Goal: Navigation & Orientation: Find specific page/section

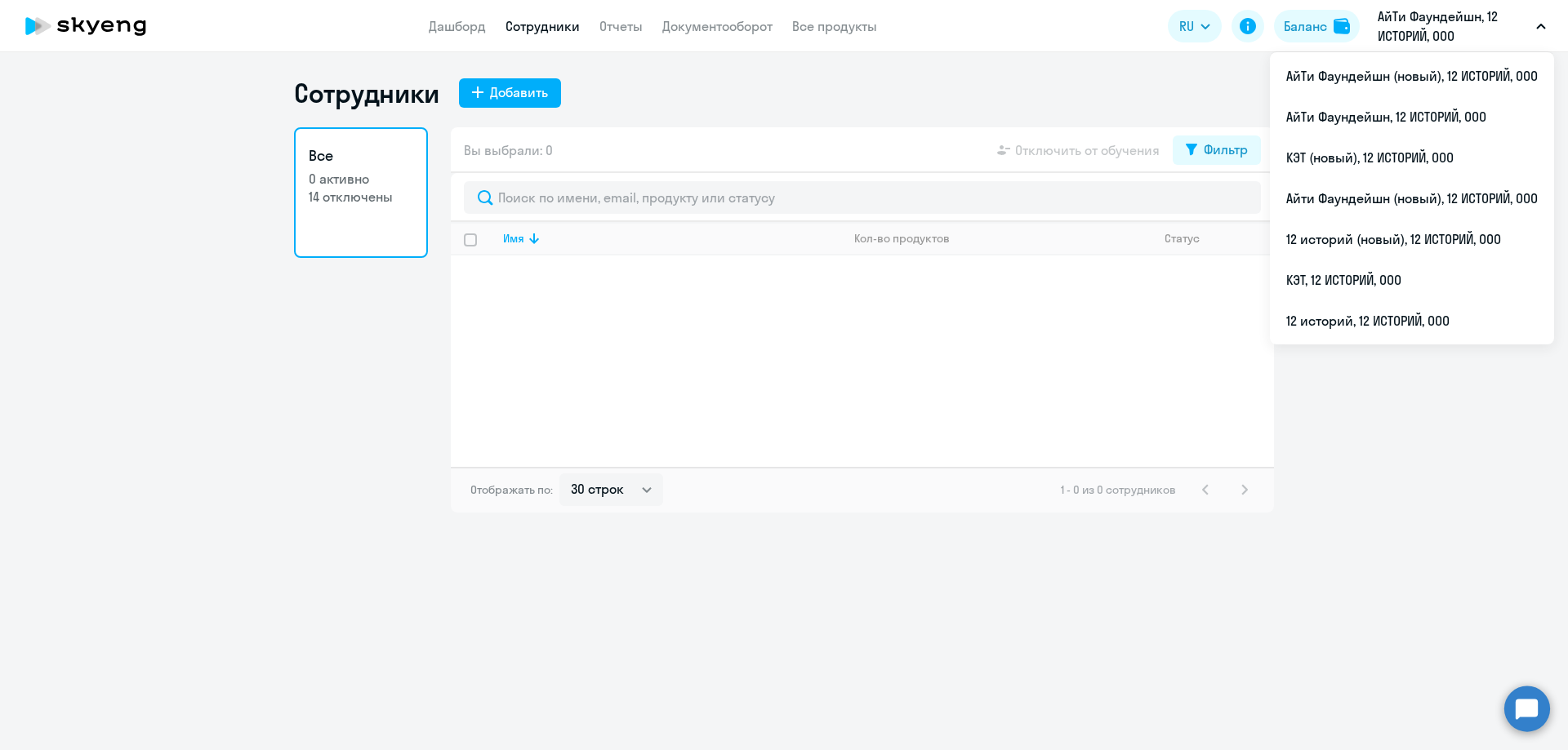
select select "30"
click at [1377, 277] on li "КЭТ, 12 ИСТОРИЙ, ООО" at bounding box center [1412, 280] width 284 height 41
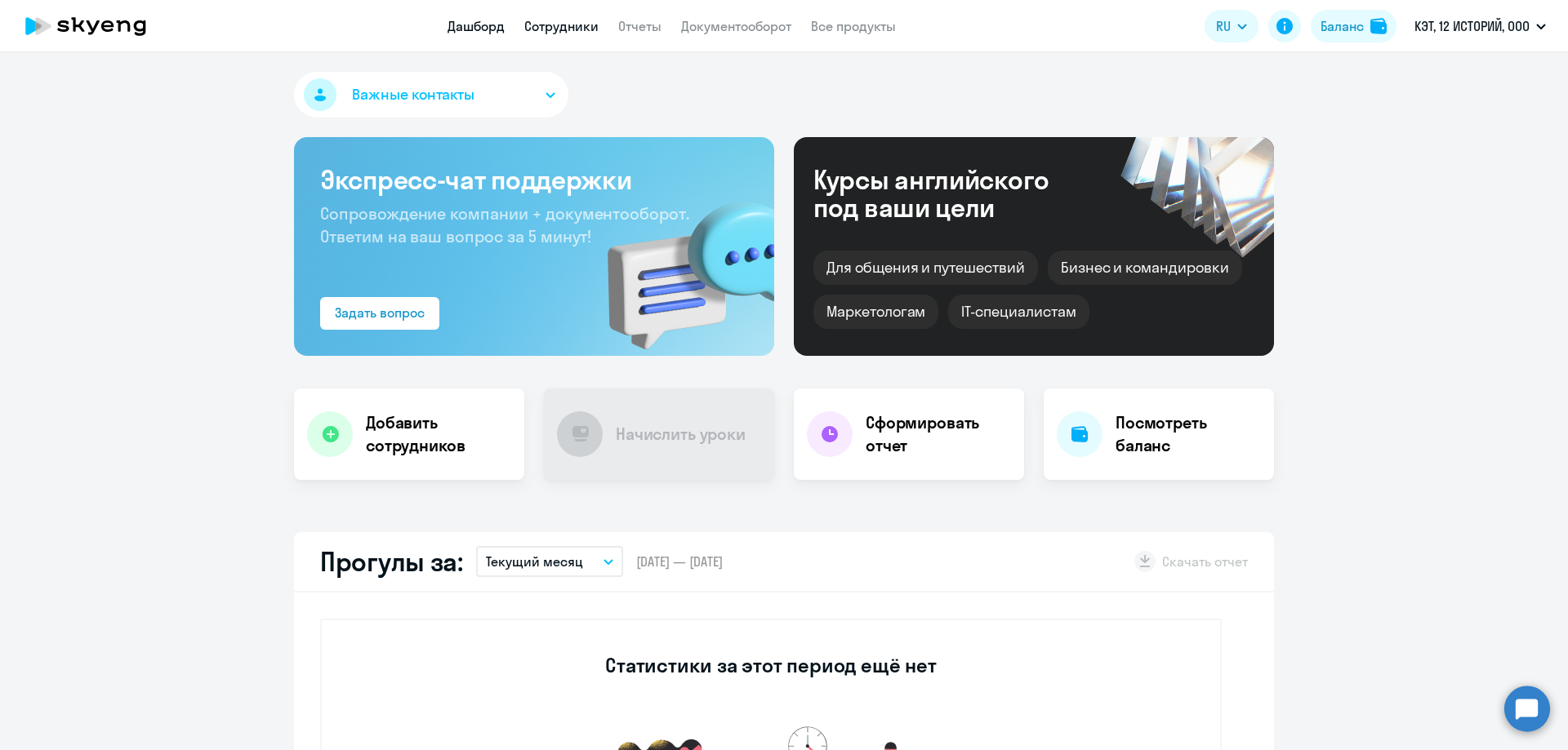
click at [552, 18] on link "Сотрудники" at bounding box center [561, 26] width 74 height 16
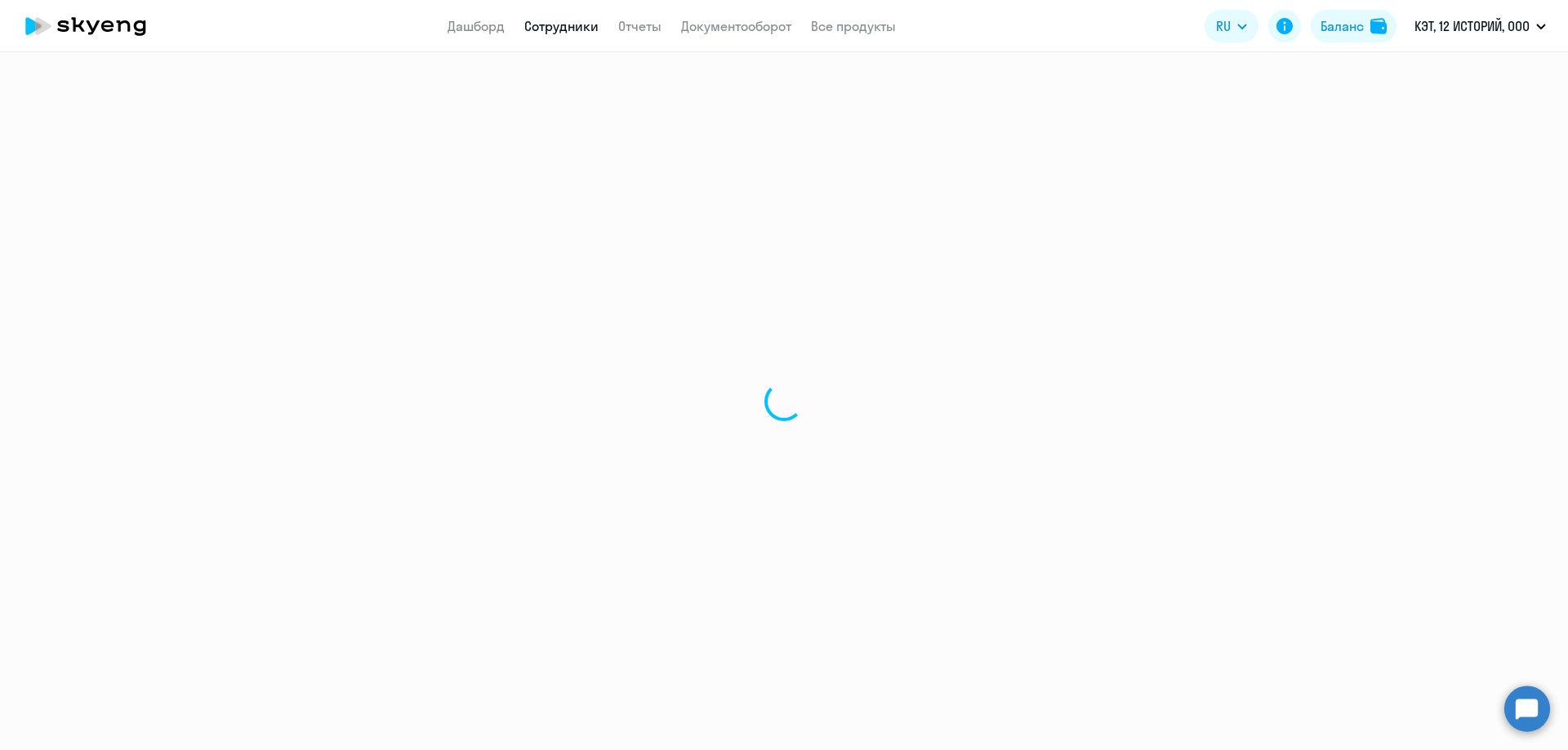
select select "30"
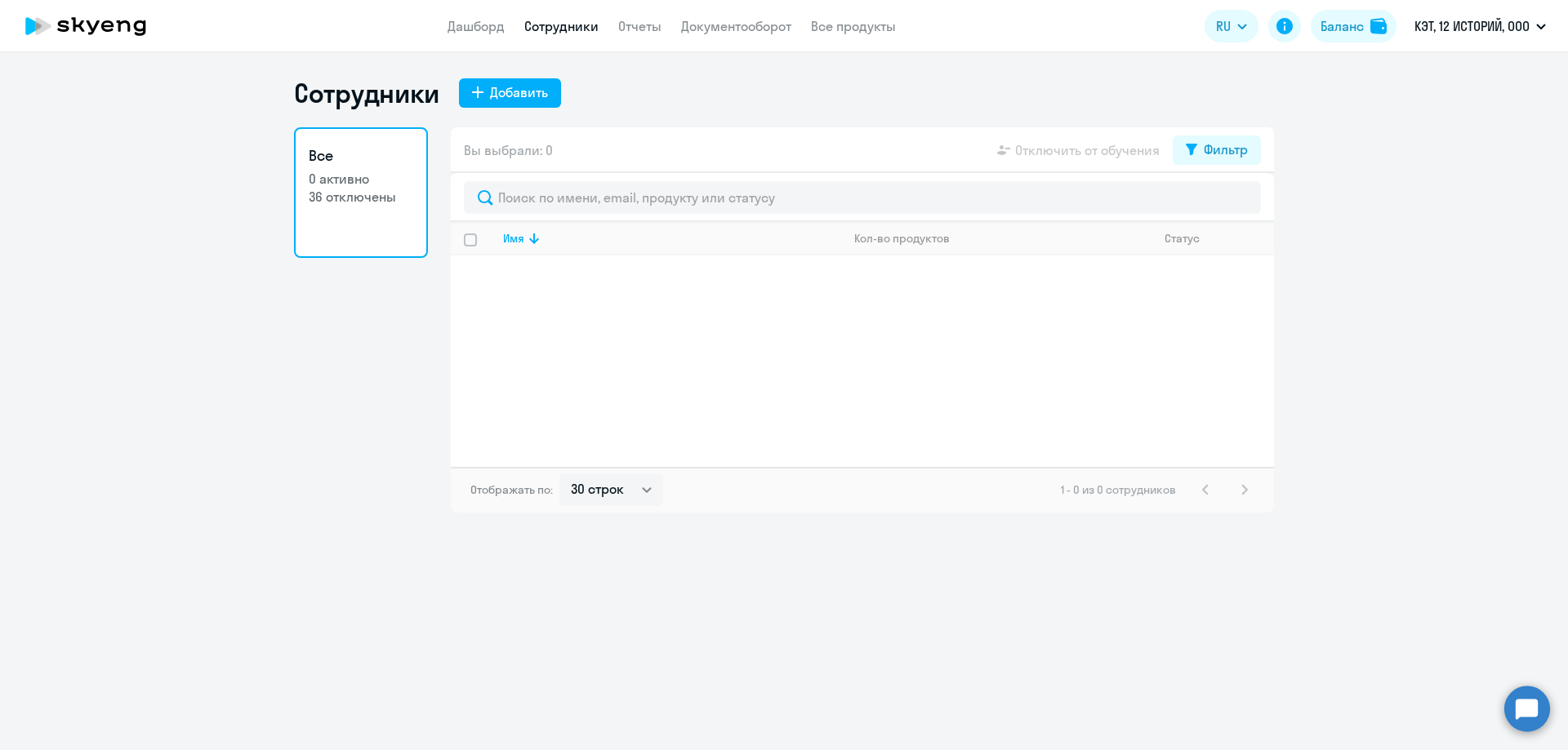
click at [1081, 157] on app-table-action-button "Отключить от обучения" at bounding box center [1076, 150] width 165 height 20
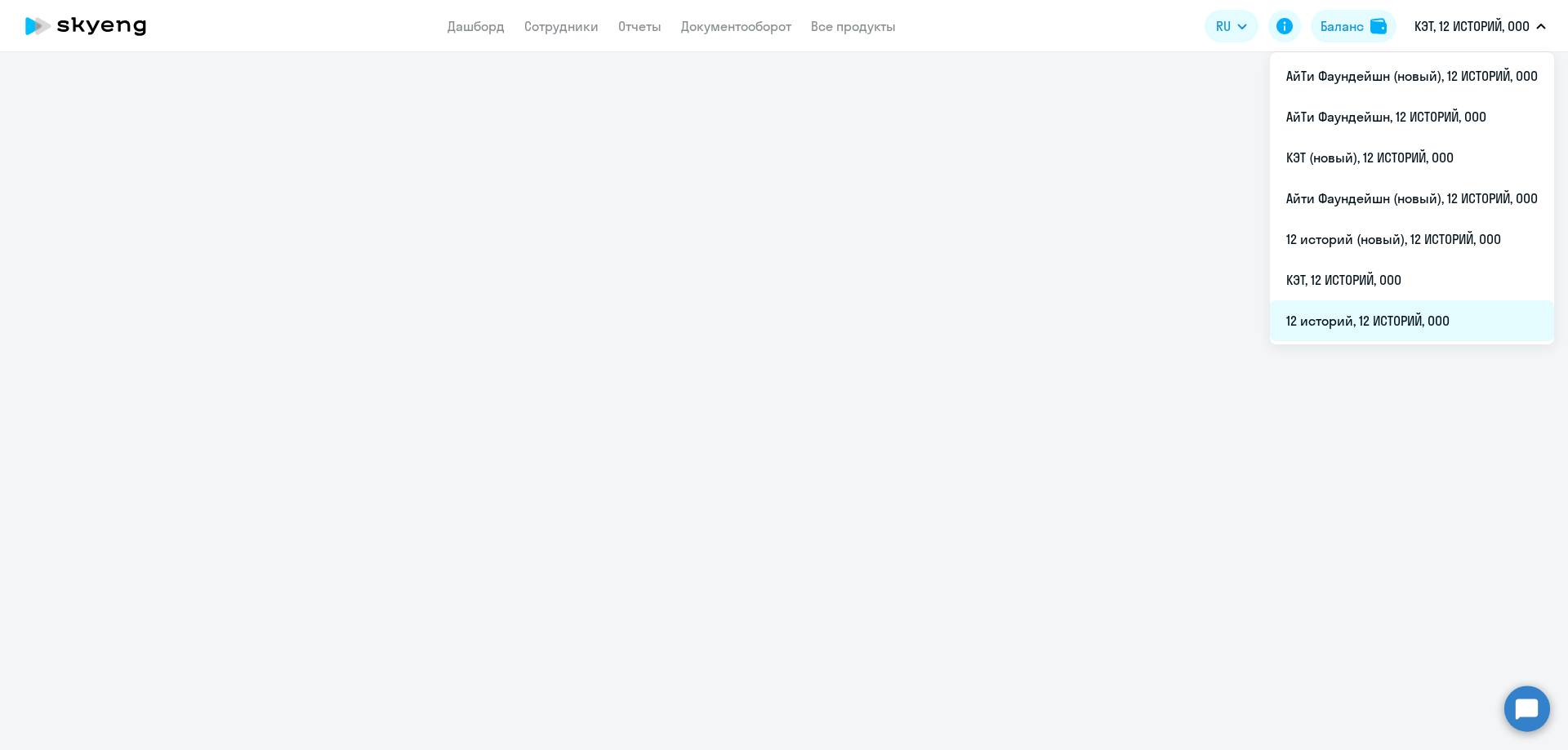
click at [1391, 318] on li "12 историй, 12 ИСТОРИЙ, ООО" at bounding box center [1412, 321] width 284 height 41
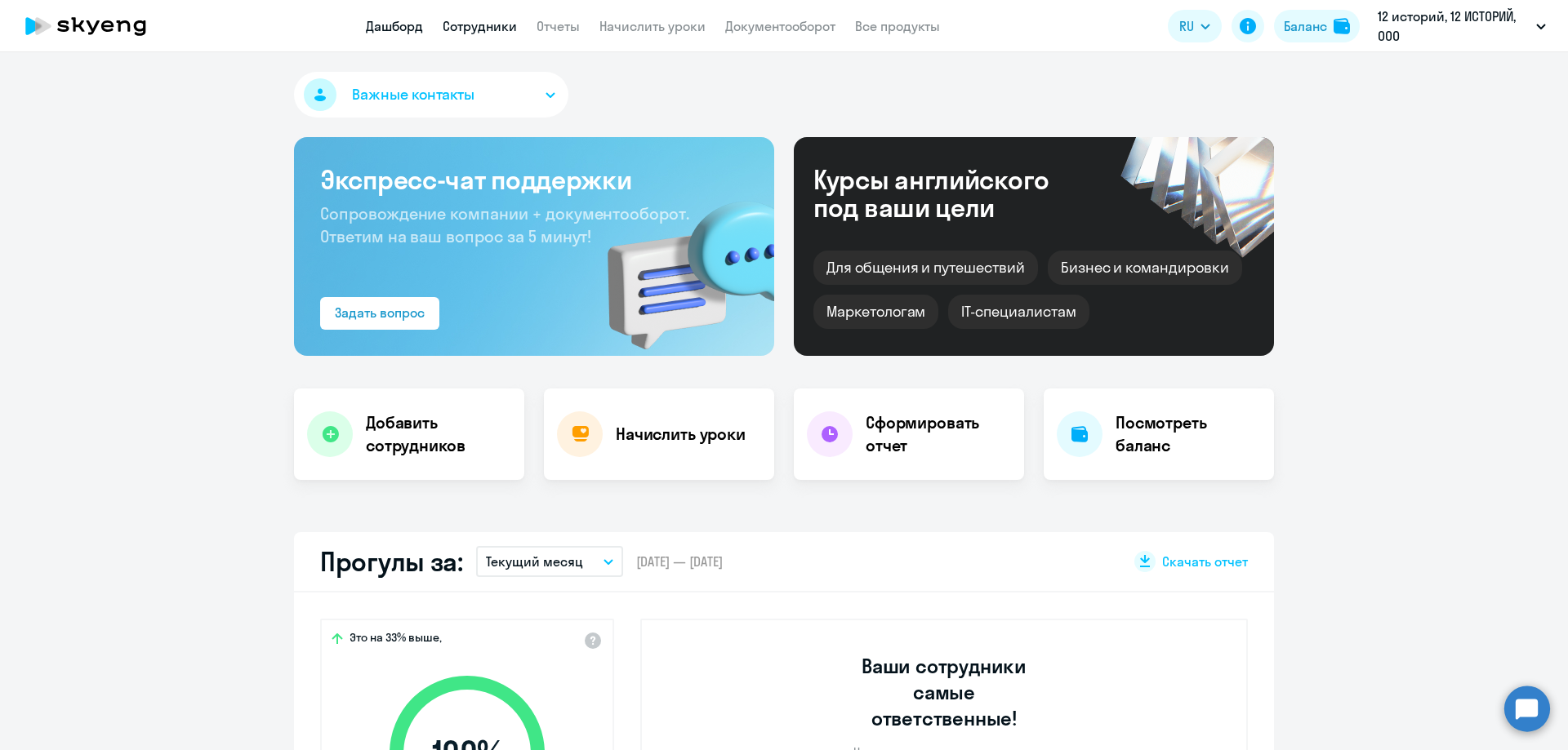
click at [486, 23] on link "Сотрудники" at bounding box center [479, 26] width 74 height 16
select select "30"
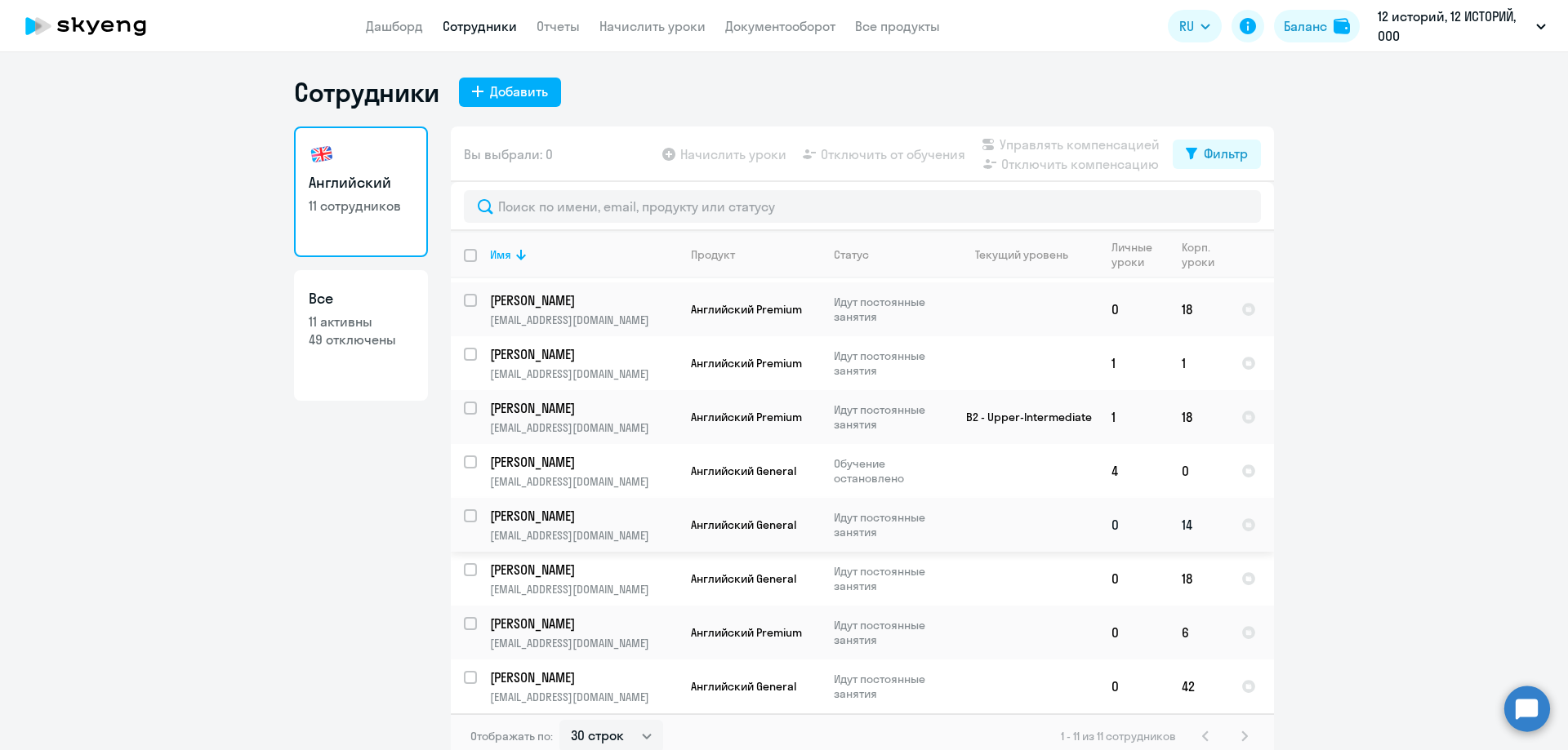
scroll to position [10, 0]
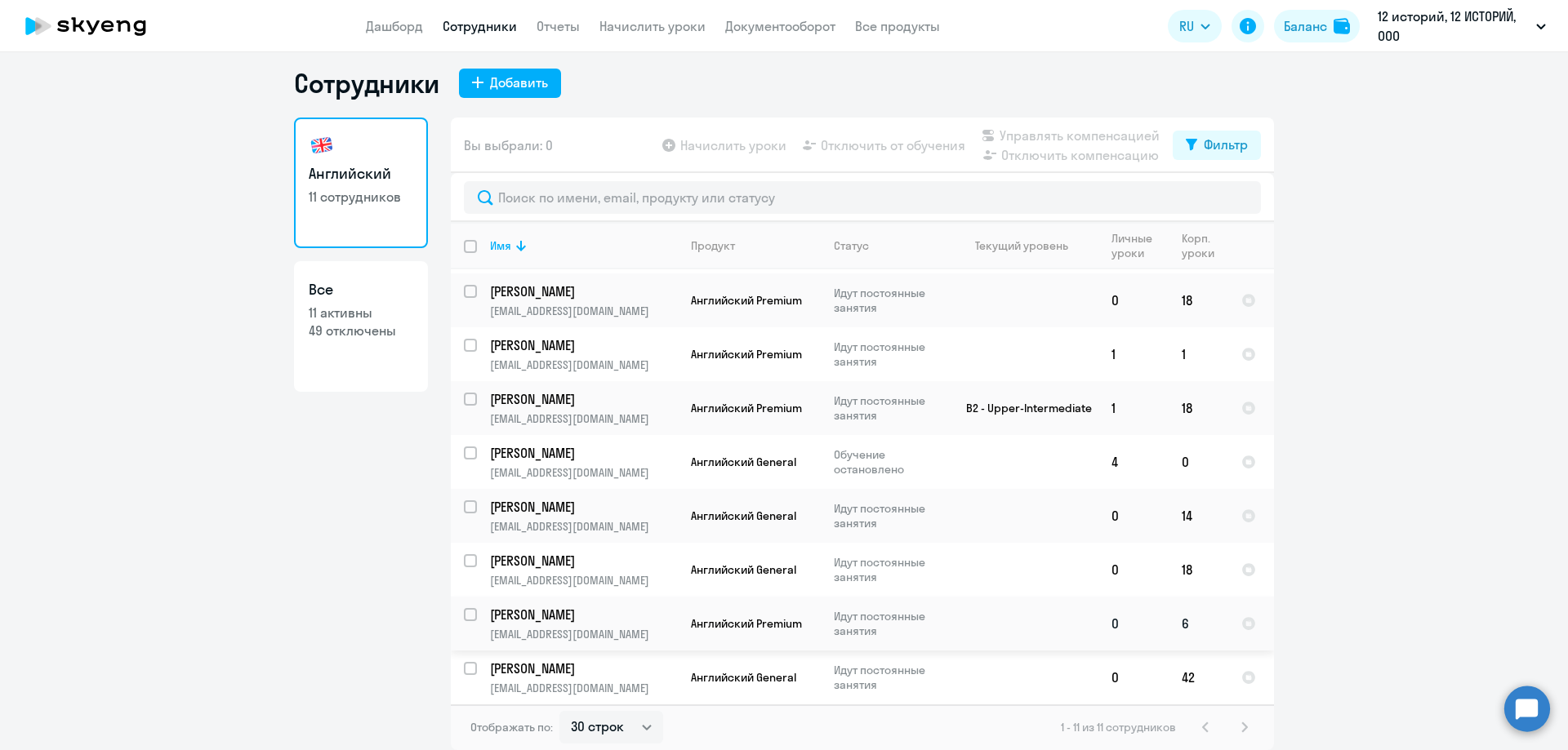
click at [567, 618] on p "Антипова Маргарита Алексеевна" at bounding box center [582, 615] width 184 height 18
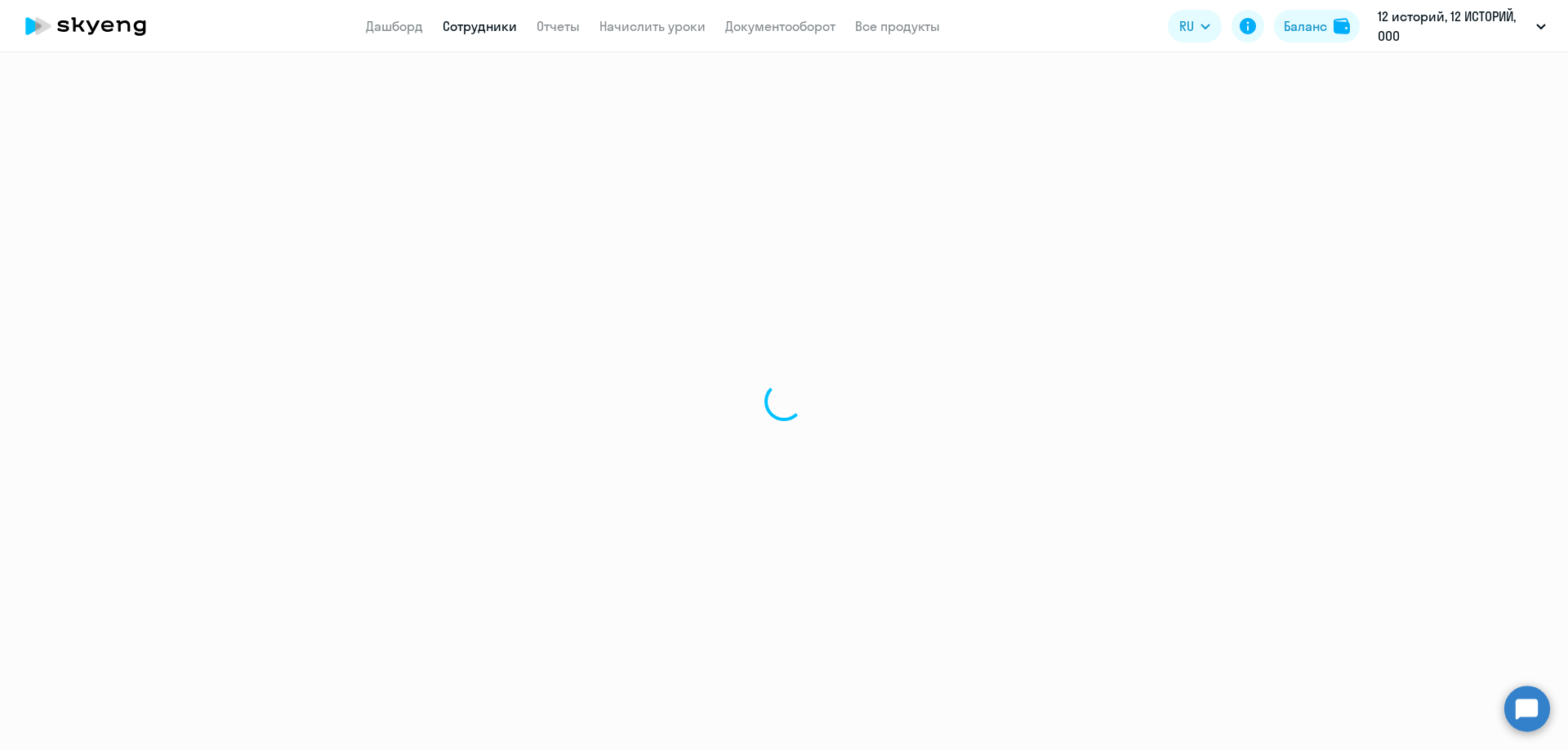
select select "english"
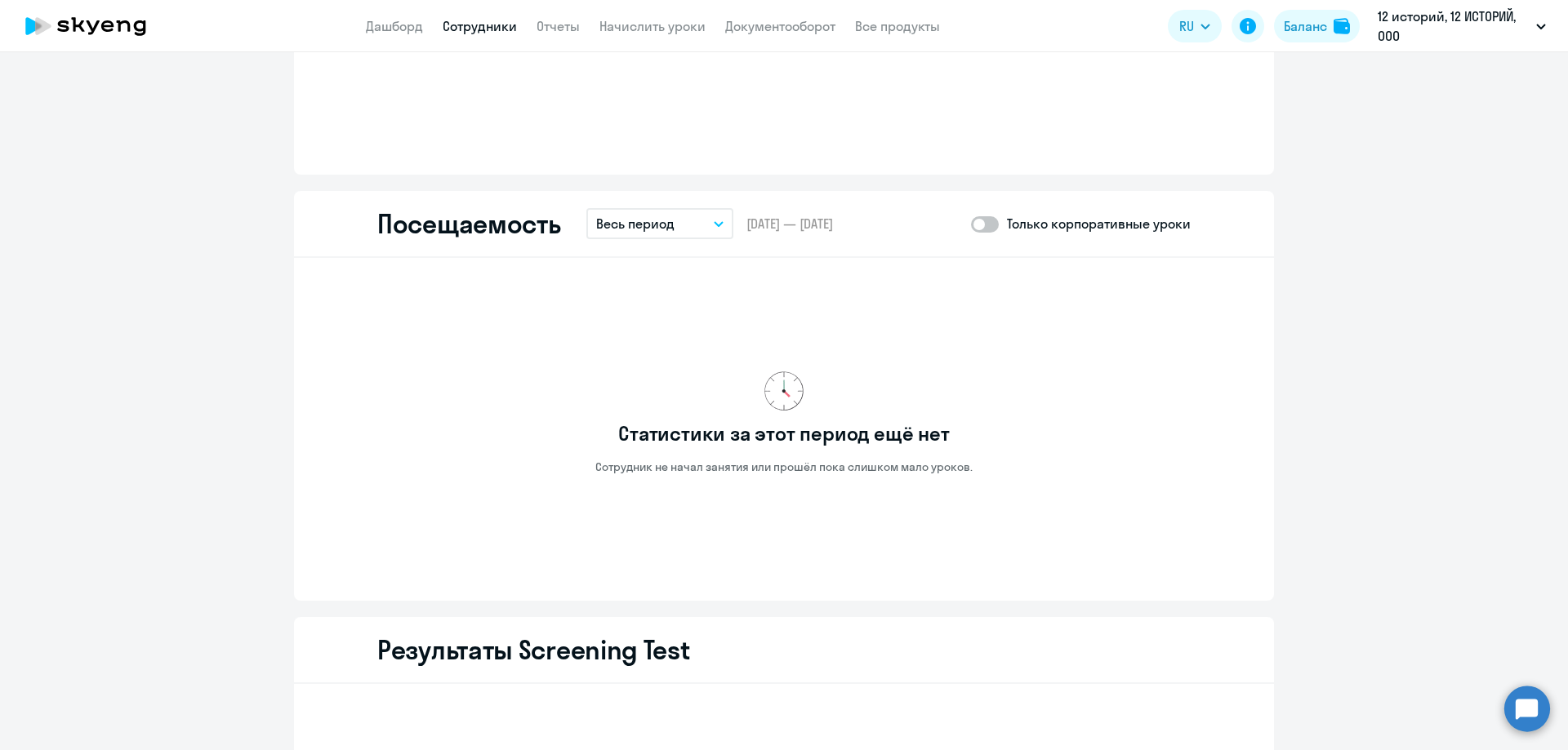
scroll to position [1570, 0]
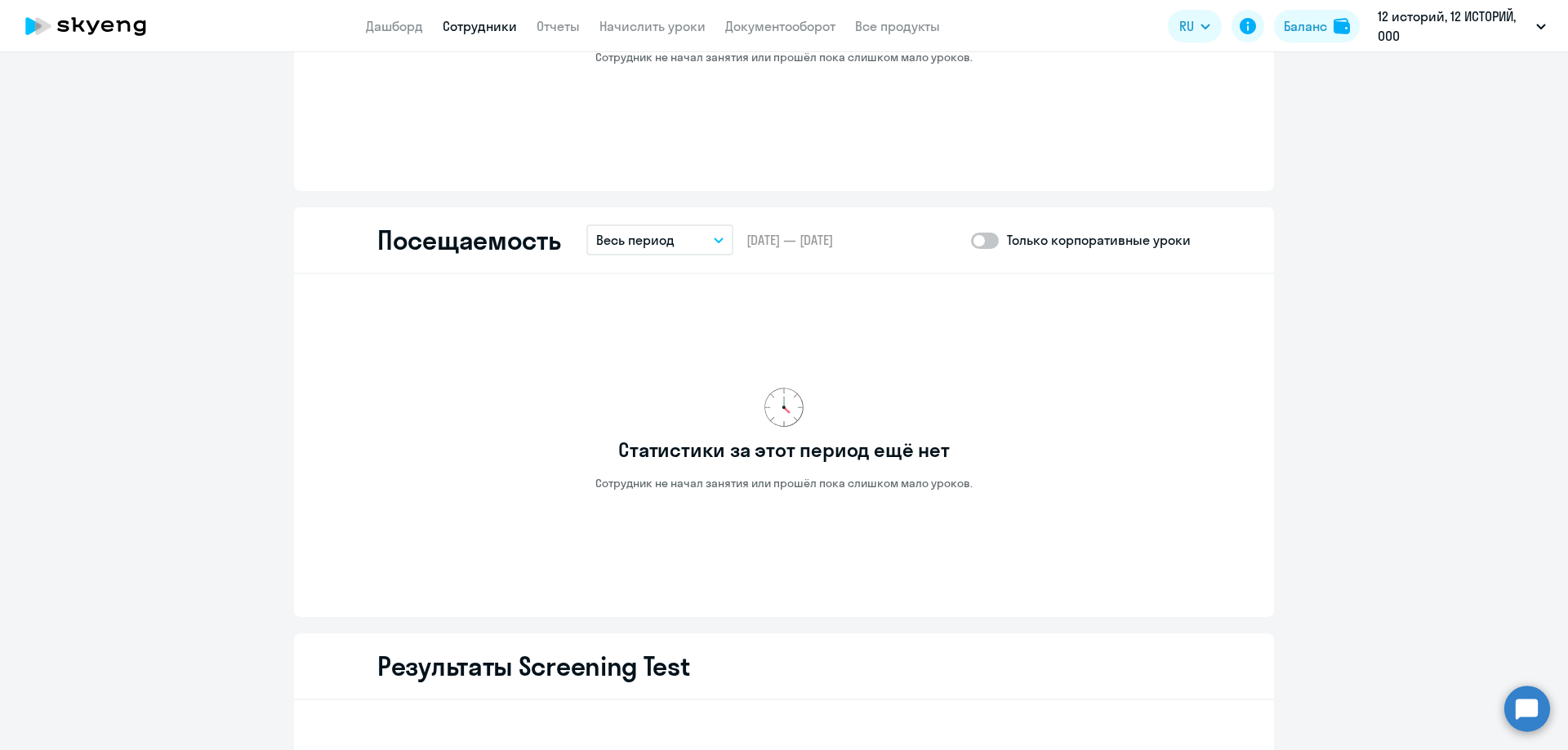
click at [642, 230] on button "Весь период" at bounding box center [660, 240] width 147 height 31
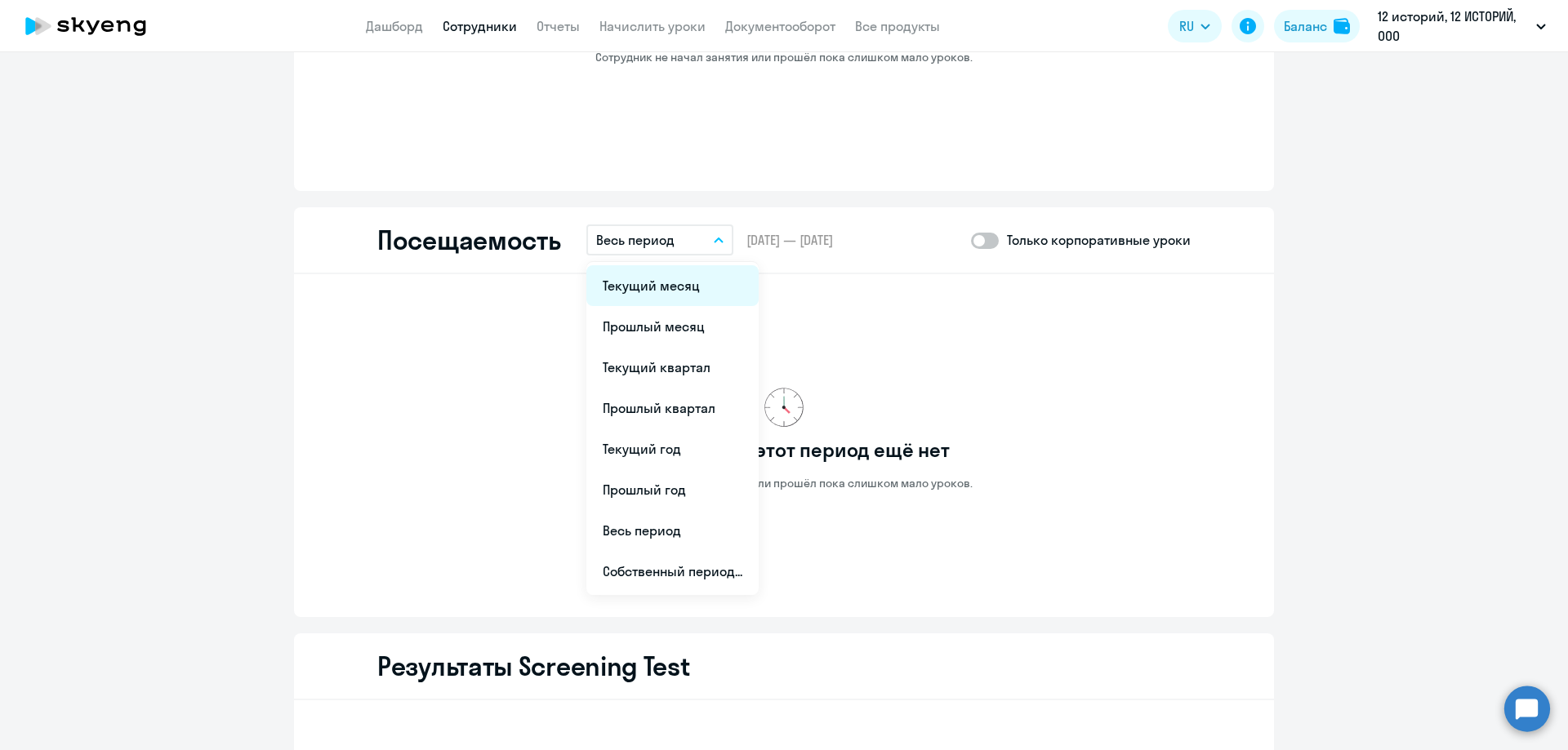
click at [653, 284] on li "Текущий месяц" at bounding box center [672, 286] width 173 height 41
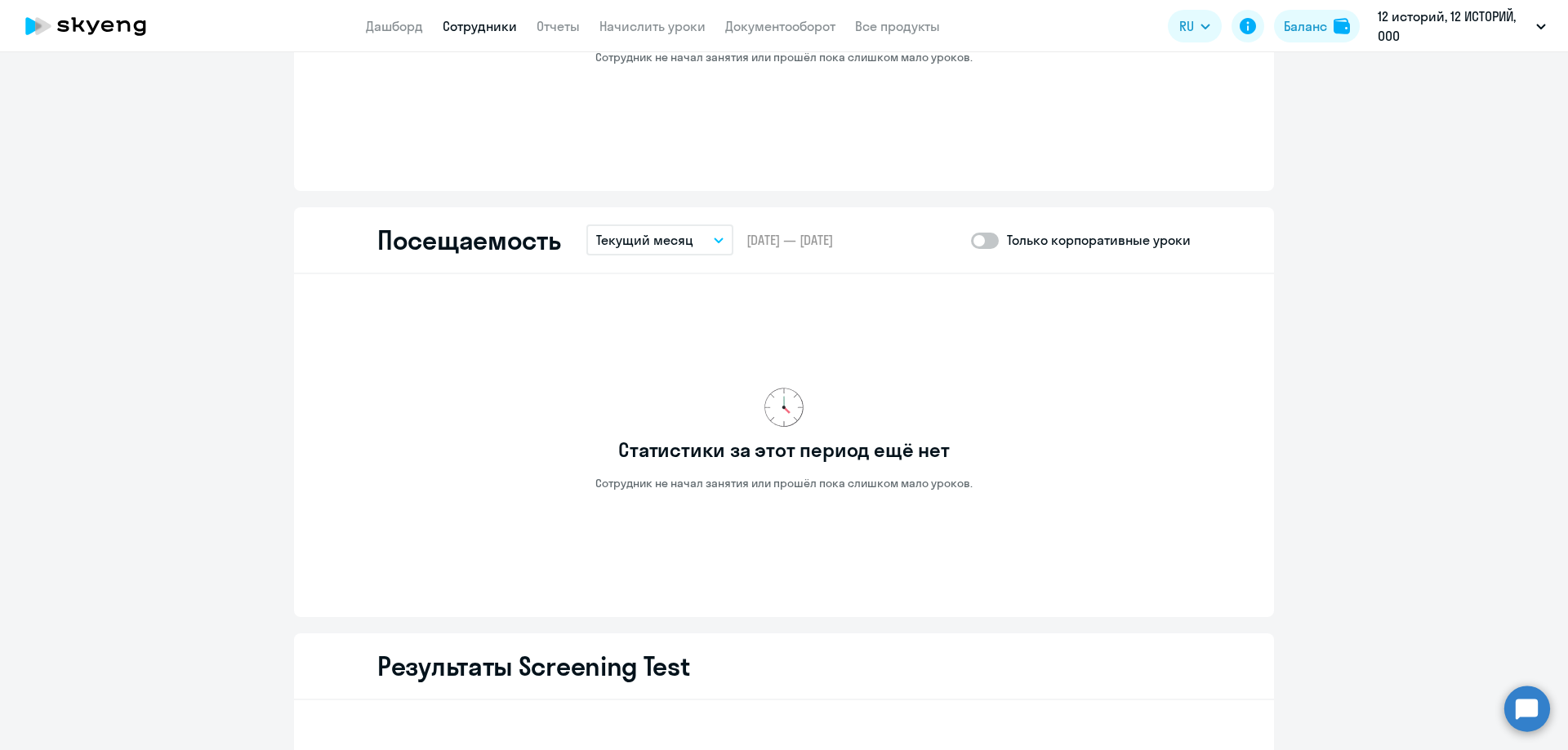
click at [690, 246] on button "Текущий месяц" at bounding box center [660, 240] width 147 height 31
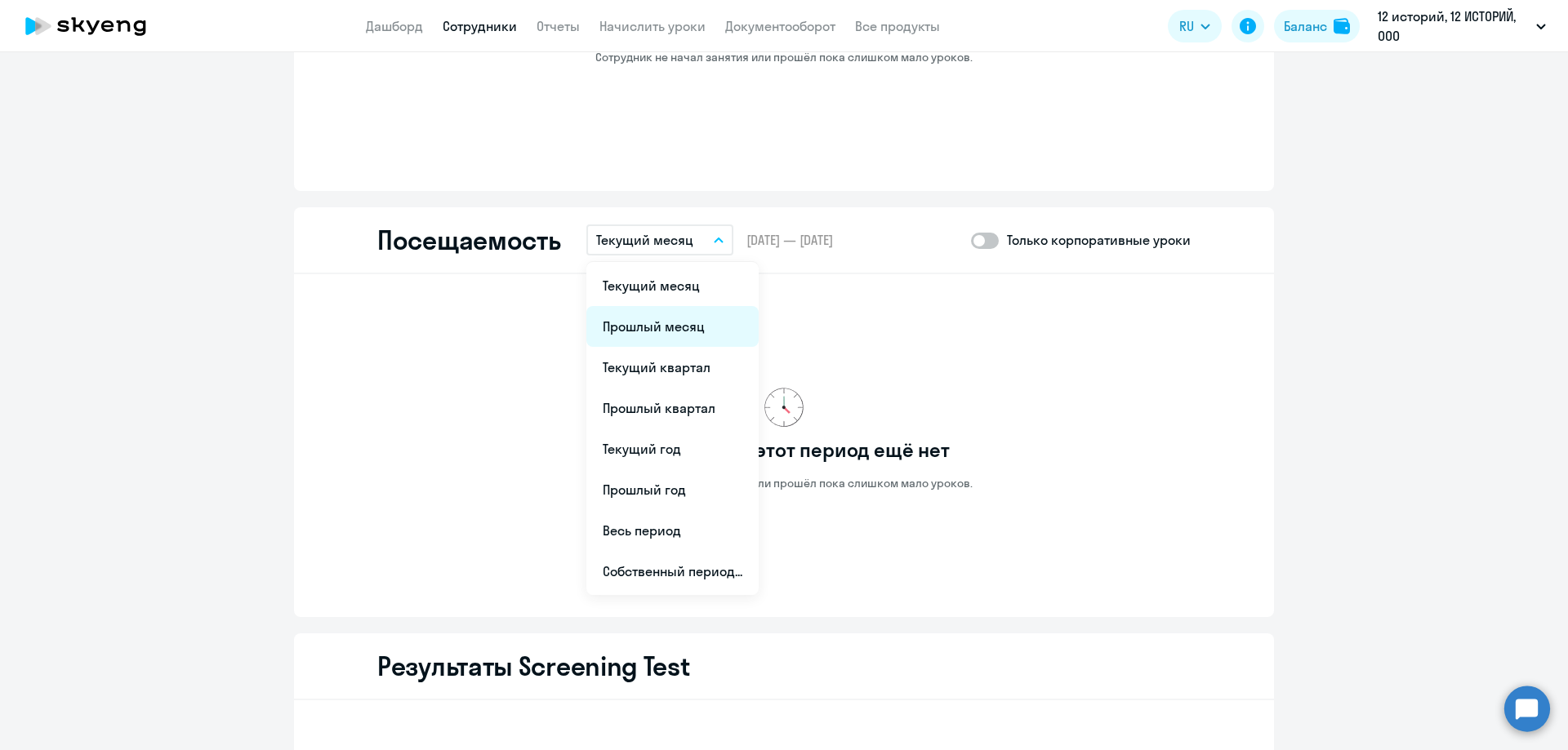
click at [674, 327] on li "Прошлый месяц" at bounding box center [672, 327] width 173 height 41
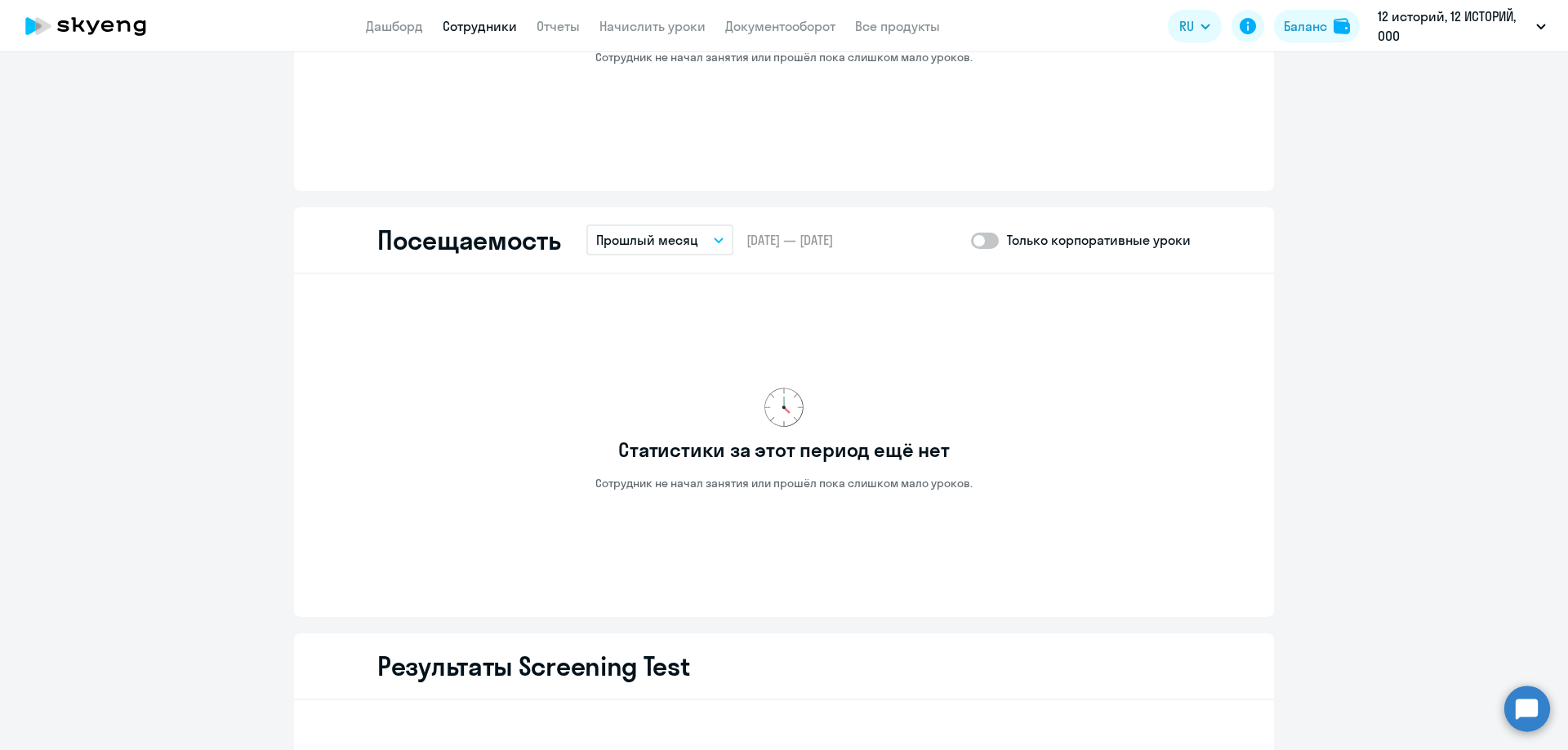
click at [662, 249] on p "Прошлый месяц" at bounding box center [647, 240] width 102 height 20
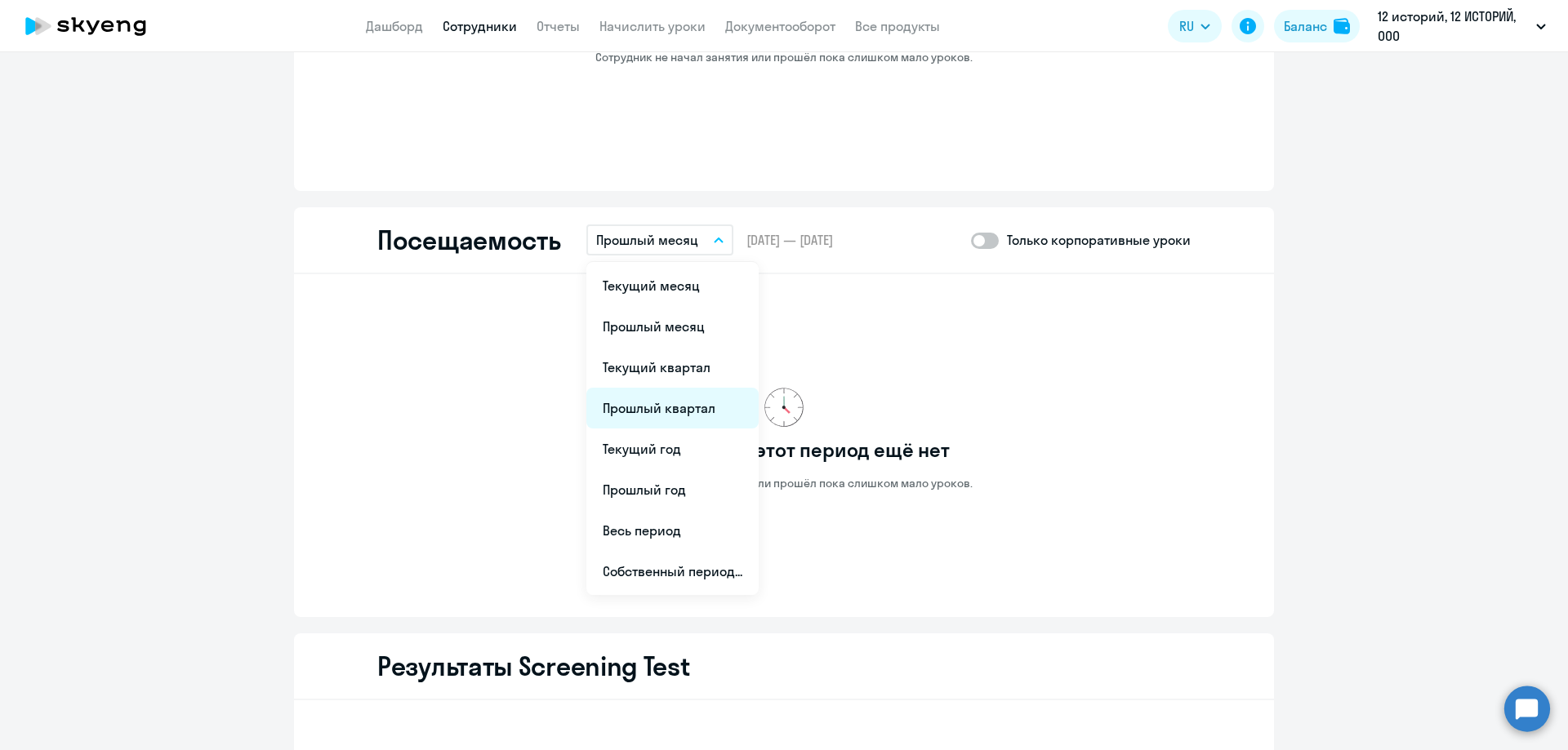
click at [650, 412] on li "Прошлый квартал" at bounding box center [672, 409] width 173 height 41
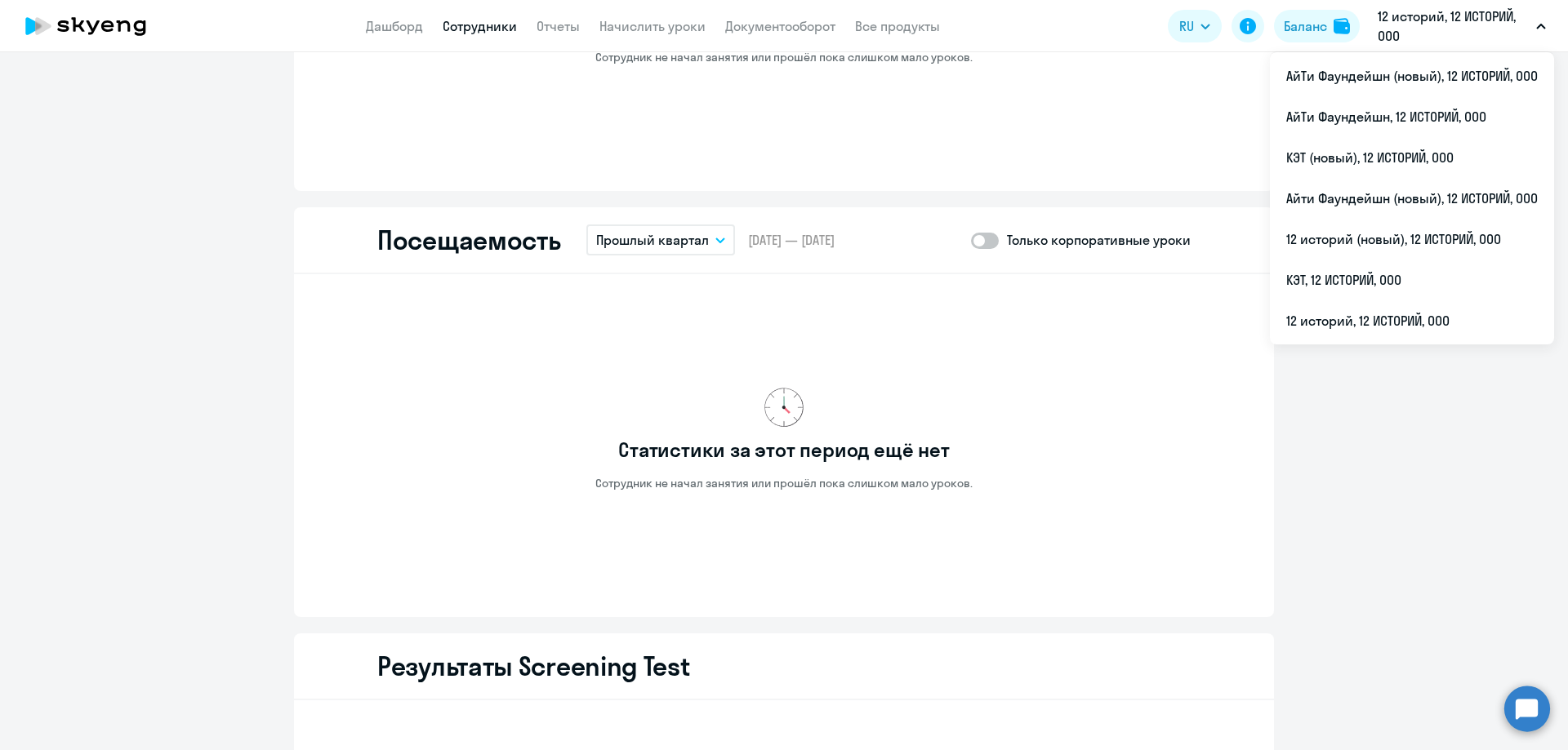
click at [1394, 19] on p "12 историй, 12 ИСТОРИЙ, ООО" at bounding box center [1454, 26] width 152 height 39
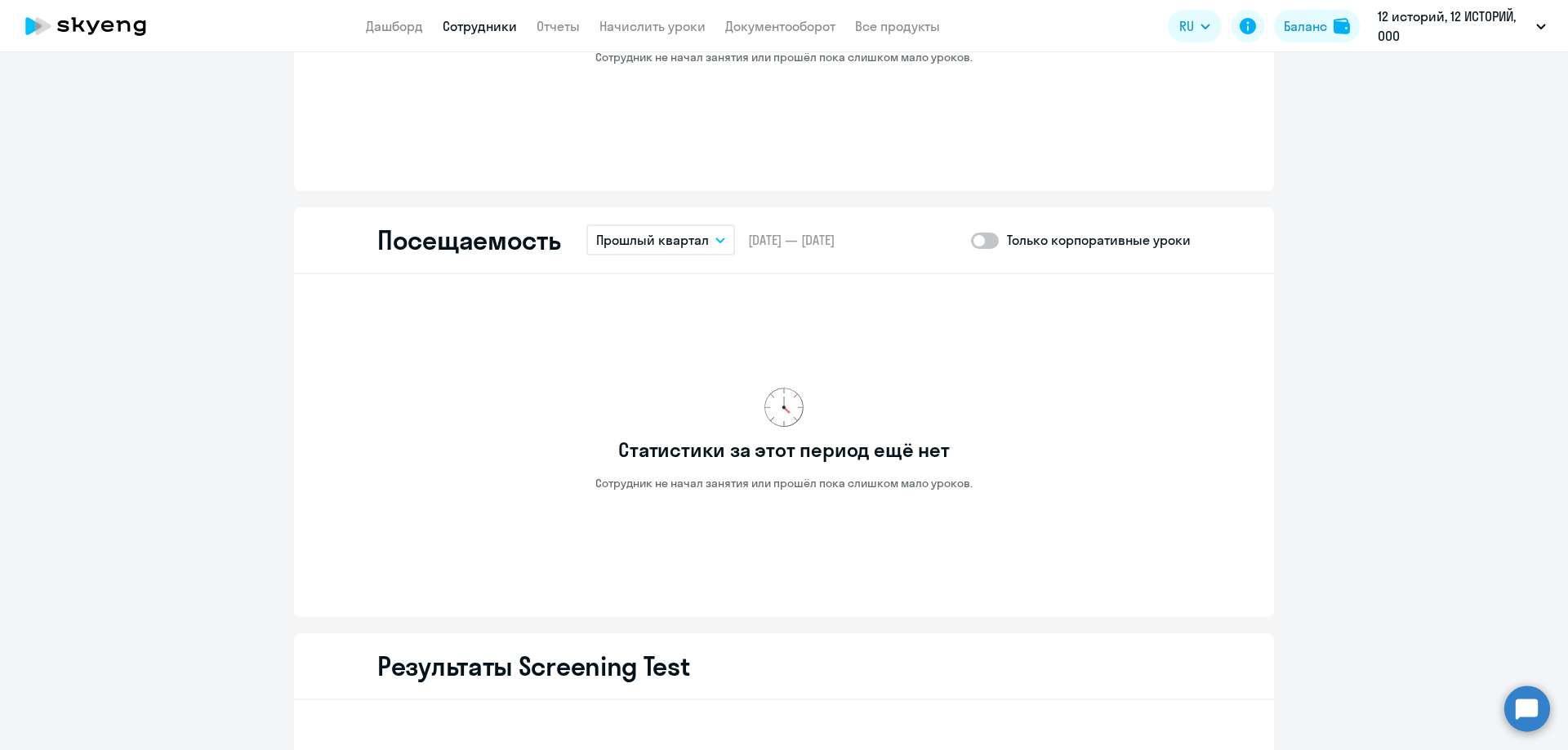
click at [1394, 20] on p "12 историй, 12 ИСТОРИЙ, ООО" at bounding box center [1454, 26] width 152 height 39
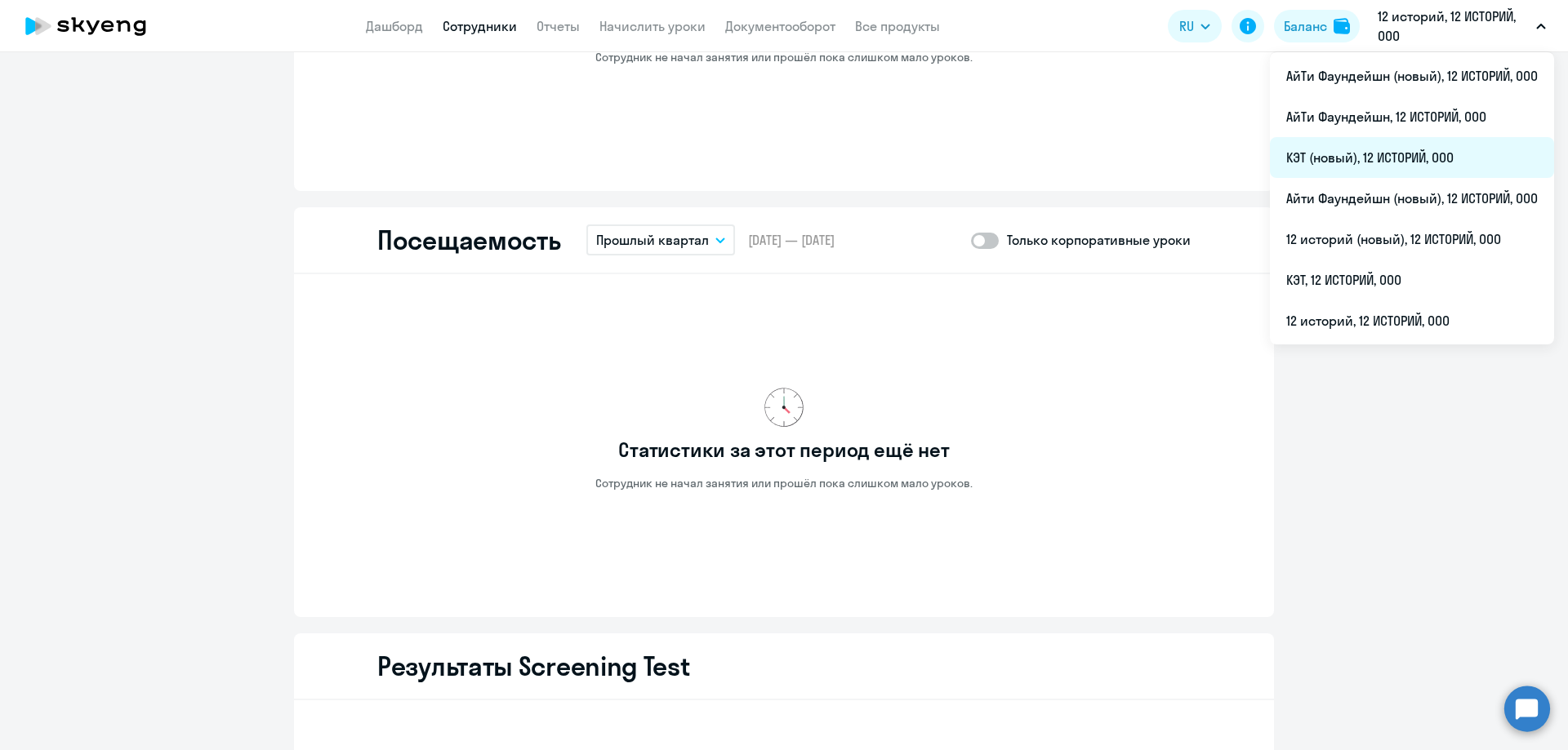
click at [1381, 162] on li "КЭТ (новый), 12 ИСТОРИЙ, ООО" at bounding box center [1412, 157] width 284 height 41
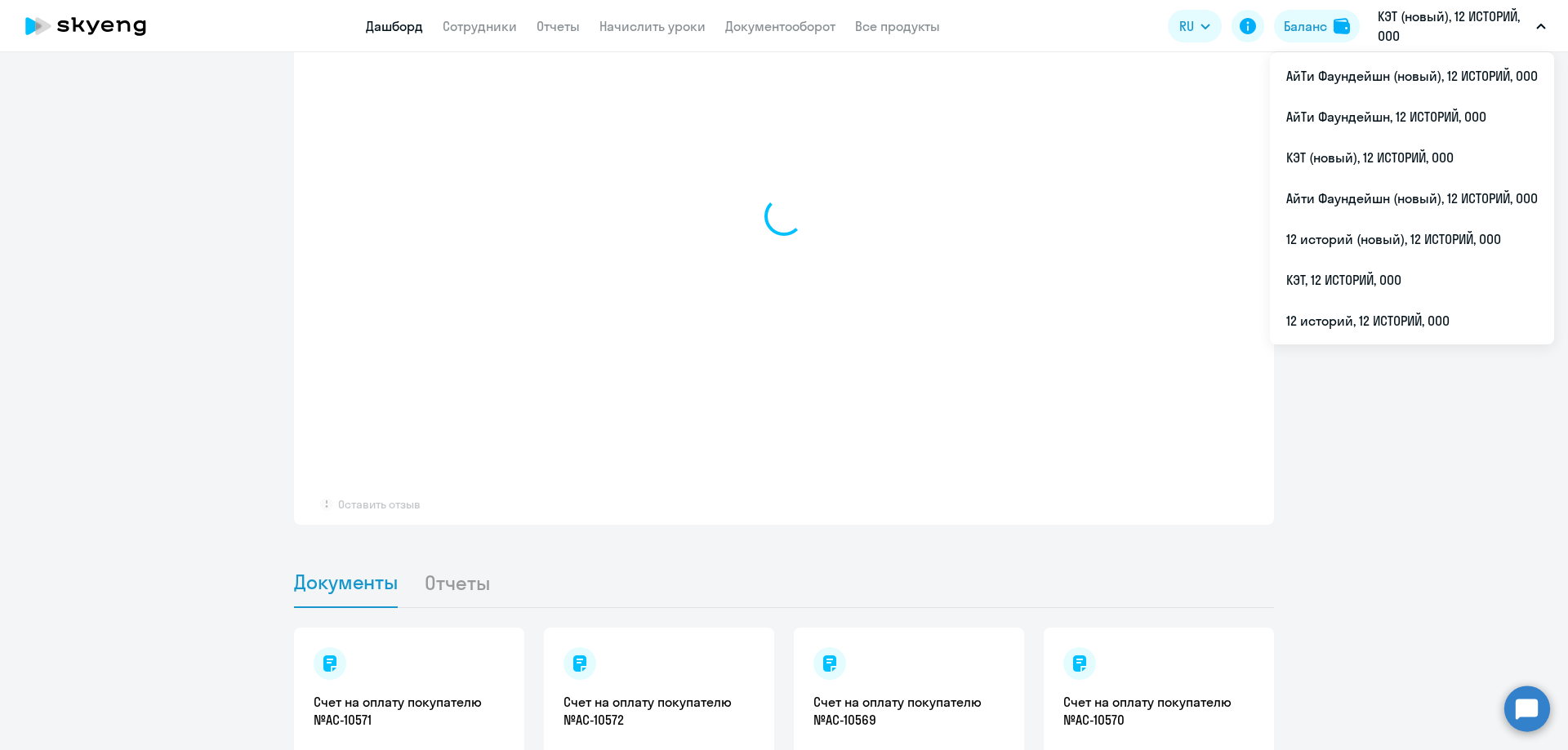
scroll to position [1173, 0]
select select "30"
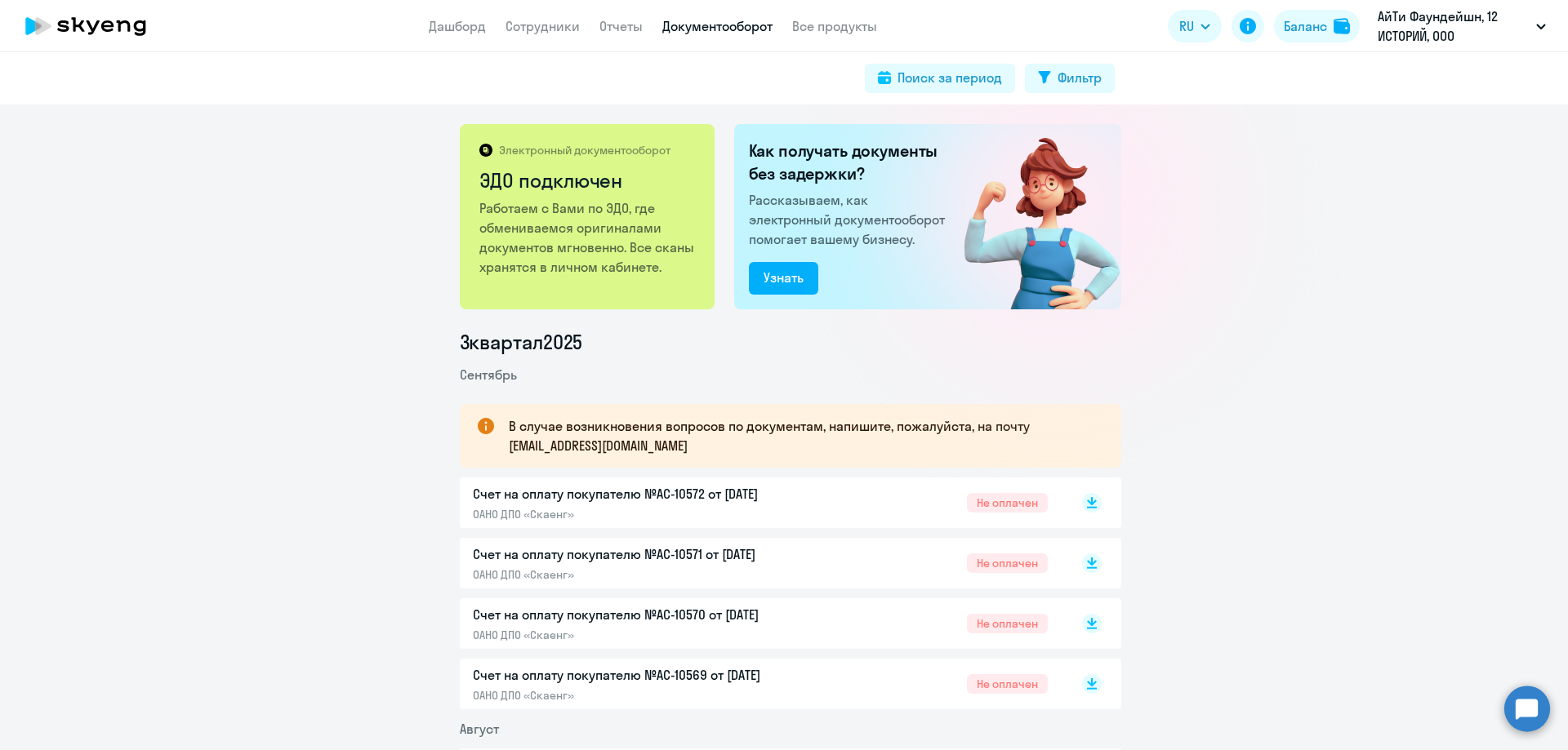
scroll to position [653, 0]
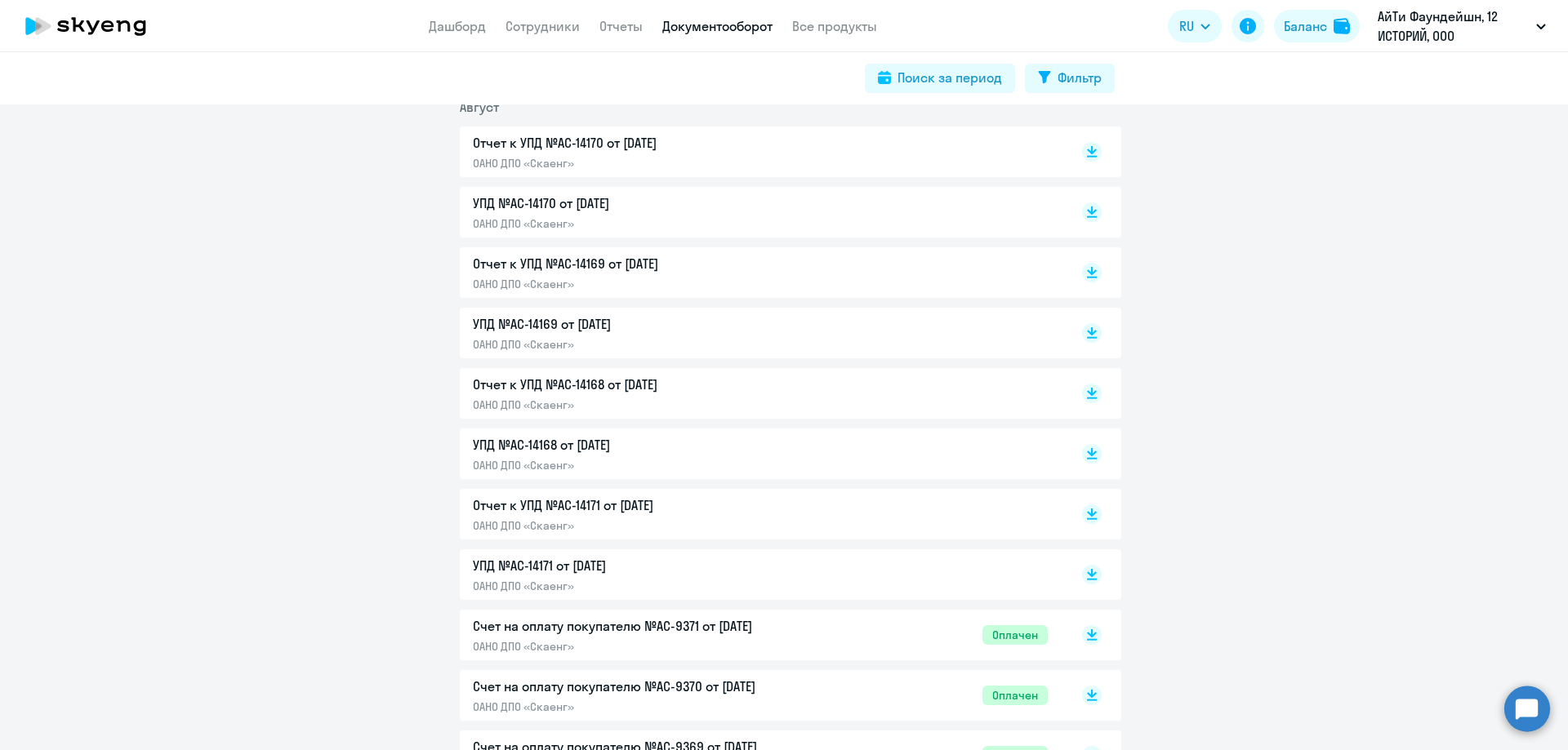
scroll to position [587, 0]
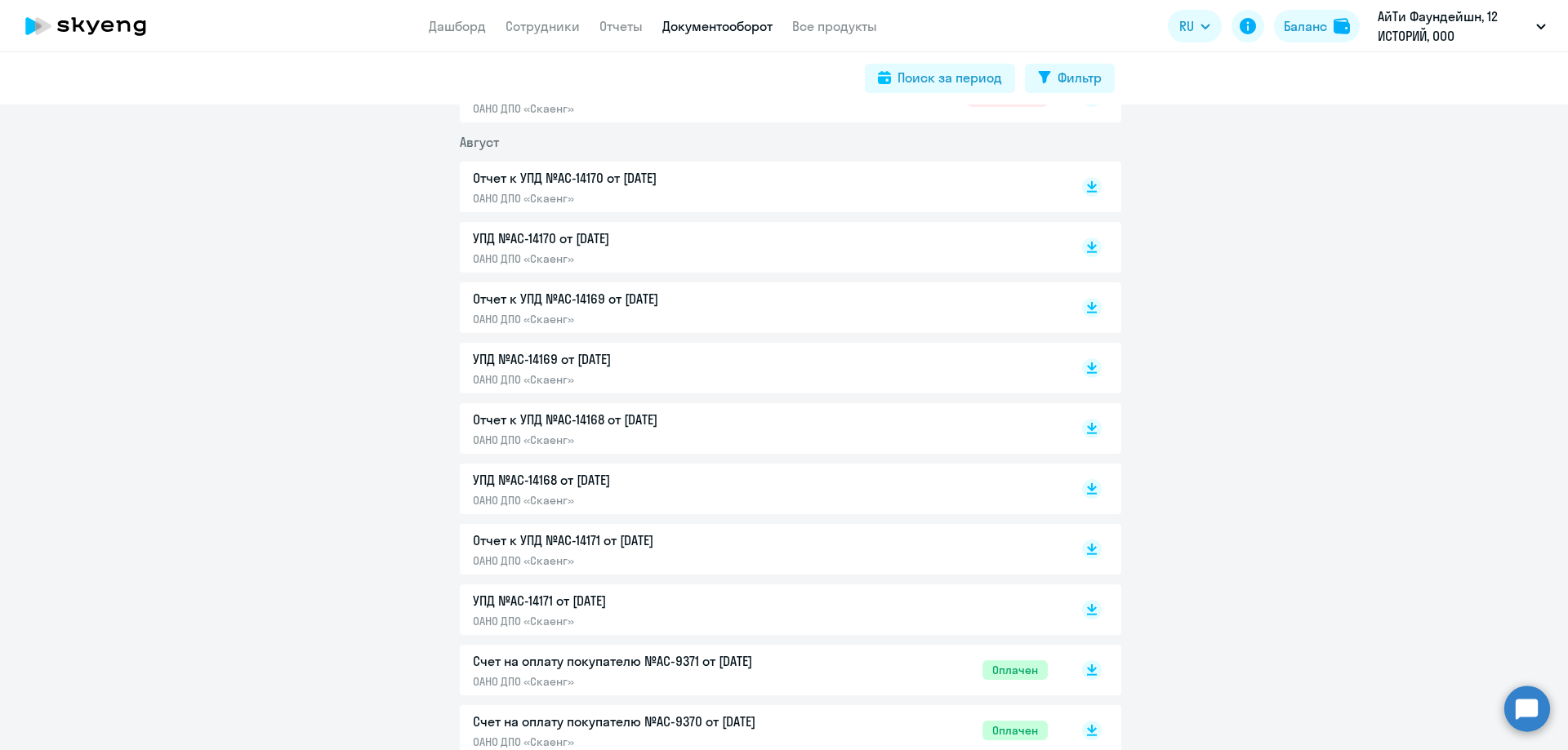
click at [719, 607] on p "УПД №AC-14171 от [DATE]" at bounding box center [645, 601] width 343 height 20
click at [684, 535] on p "Отчет к УПД №AC-14171 от [DATE]" at bounding box center [645, 541] width 343 height 20
click at [982, 485] on div "УПД №AC-14168 от [DATE] ОАНО ДПО «Скаенг»" at bounding box center [760, 489] width 575 height 38
click at [697, 416] on p "Отчет к УПД №AC-14168 от [DATE]" at bounding box center [645, 420] width 343 height 20
click at [532, 363] on p "УПД №AC-14169 от [DATE]" at bounding box center [645, 359] width 343 height 20
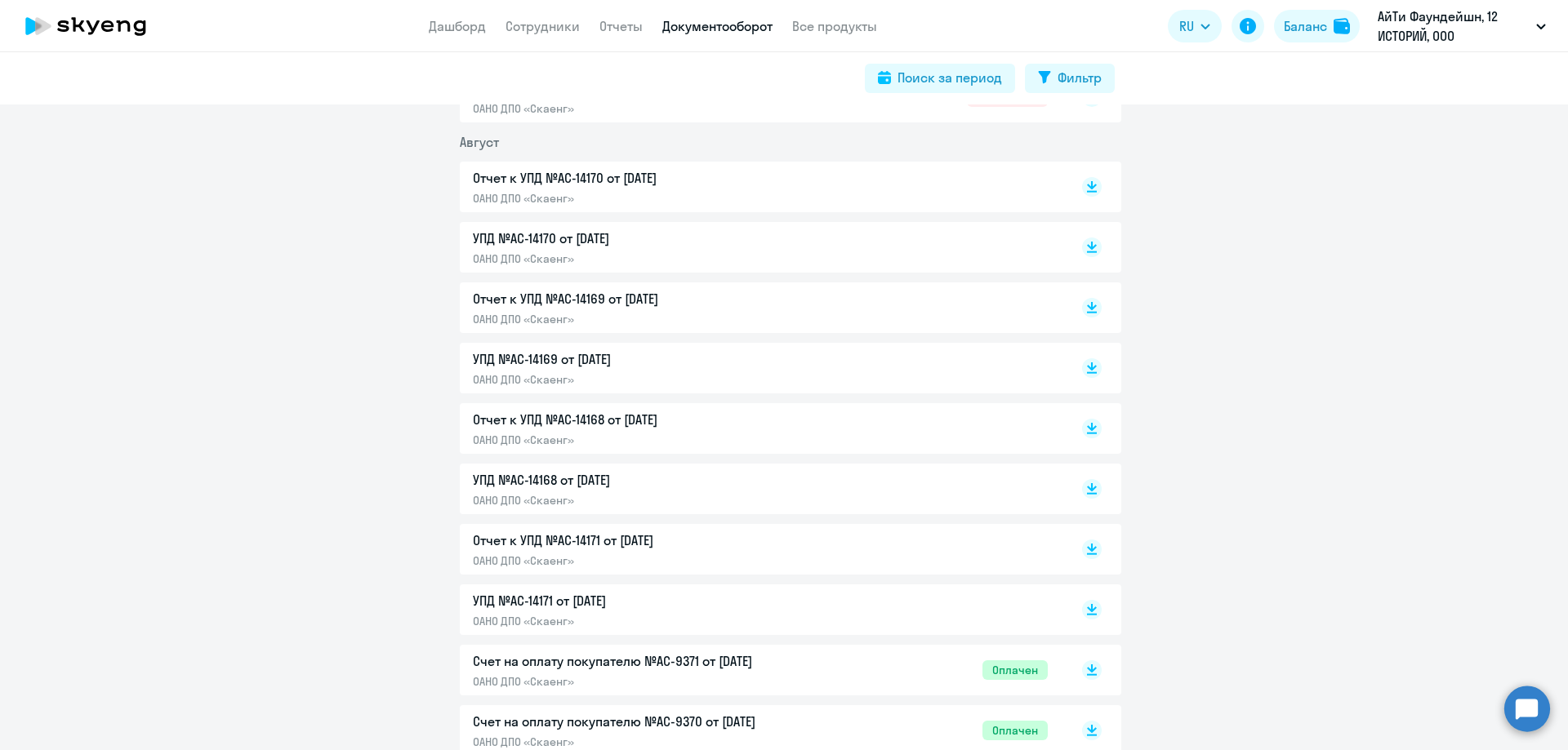
click at [646, 308] on p "Отчет к УПД №AC-14169 от [DATE]" at bounding box center [645, 299] width 343 height 20
click at [701, 240] on p "УПД №AC-14170 от [DATE]" at bounding box center [645, 239] width 343 height 20
click at [573, 193] on p "ОАНО ДПО «Скаенг»" at bounding box center [645, 198] width 343 height 14
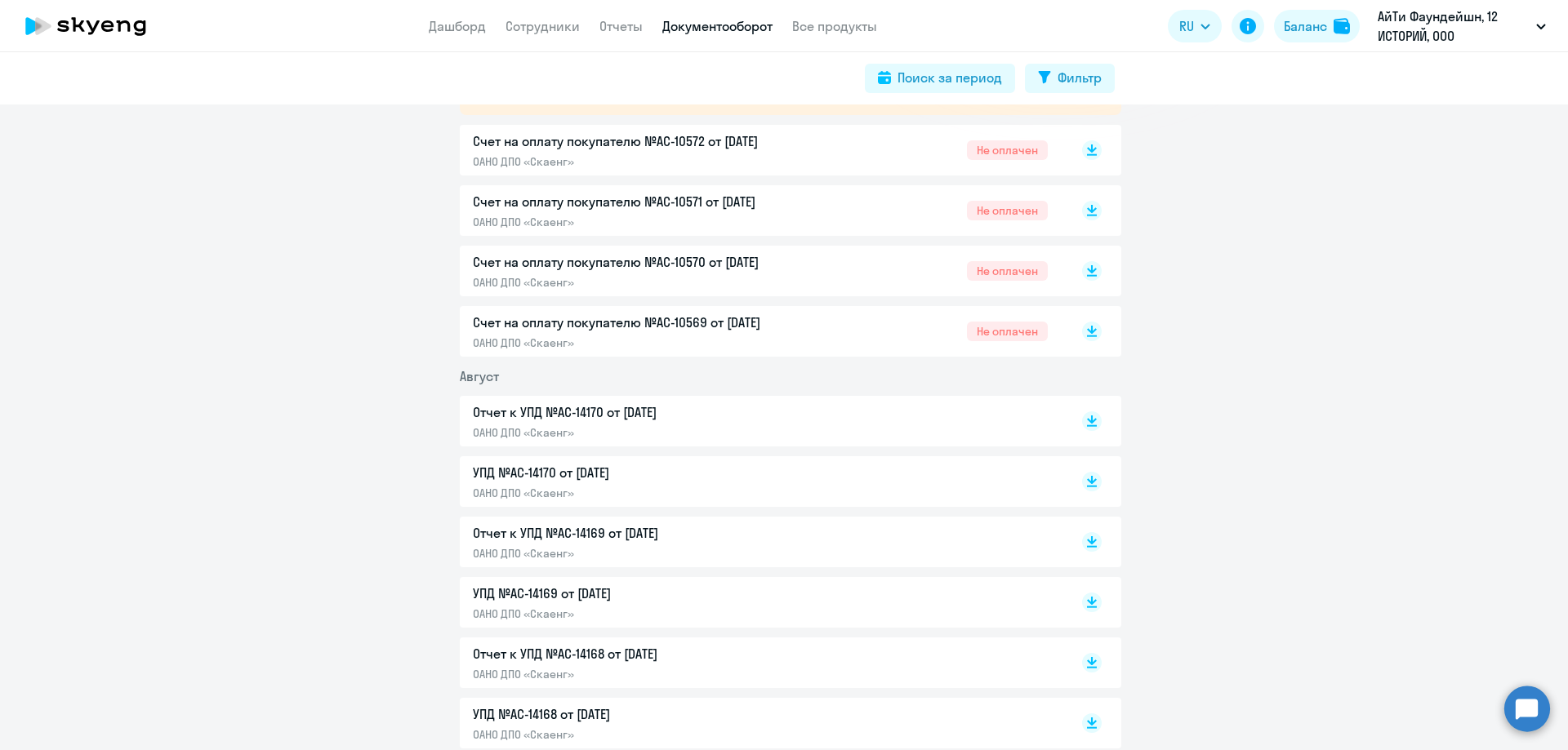
scroll to position [106, 0]
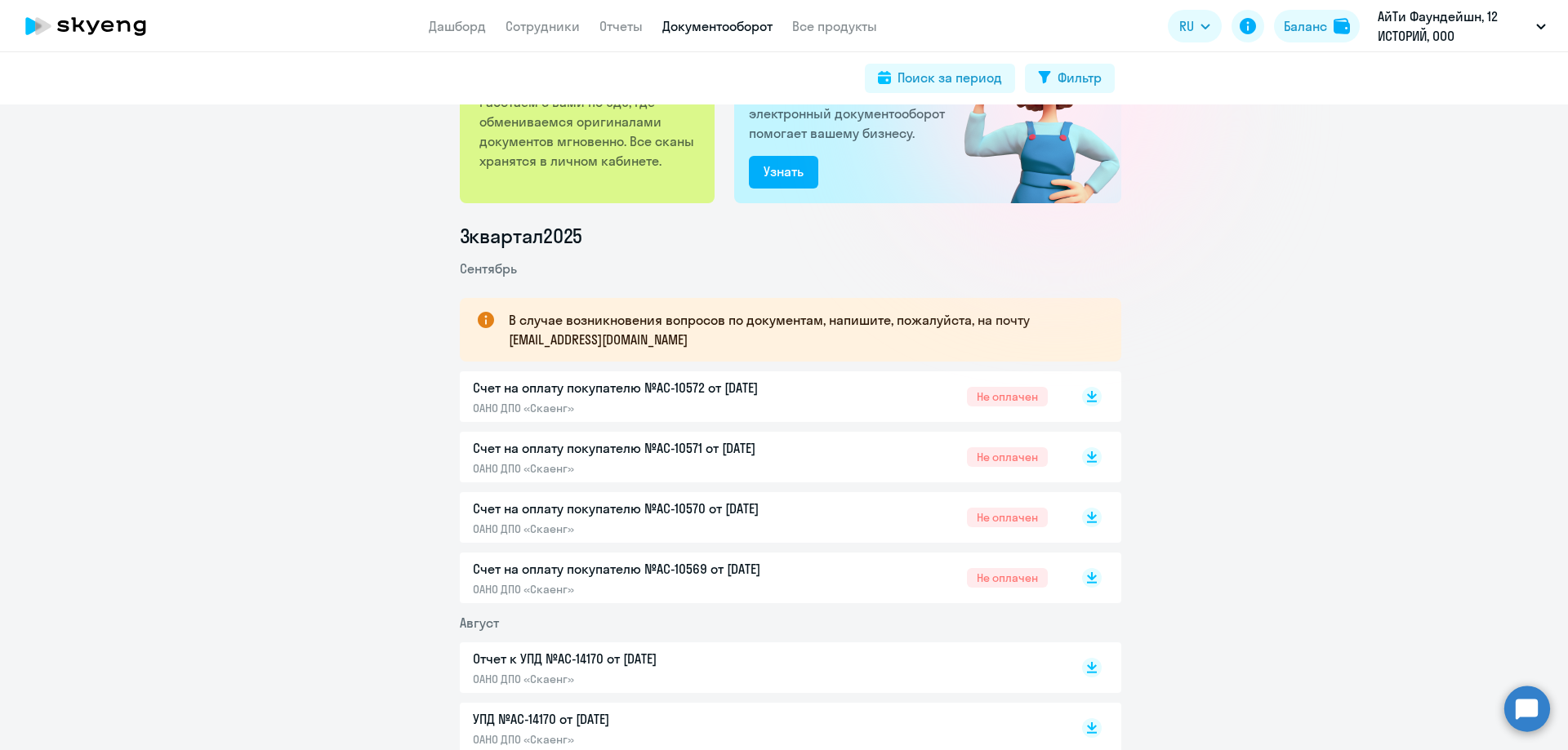
click at [873, 578] on div "Счет на оплату покупателю №AC-10569 от [DATE] ОАНО ДПО «Скаенг» Не оплачен" at bounding box center [760, 578] width 575 height 38
click at [723, 503] on p "Счет на оплату покупателю №AC-10570 от [DATE]" at bounding box center [645, 509] width 343 height 20
click at [728, 455] on p "Счет на оплату покупателю №AC-10571 от [DATE]" at bounding box center [645, 449] width 343 height 20
click at [810, 402] on div "Счет на оплату покупателю №AC-10572 от [DATE] ОАНО ДПО «Скаенг» Не оплачен" at bounding box center [760, 397] width 575 height 38
